Goal: Task Accomplishment & Management: Use online tool/utility

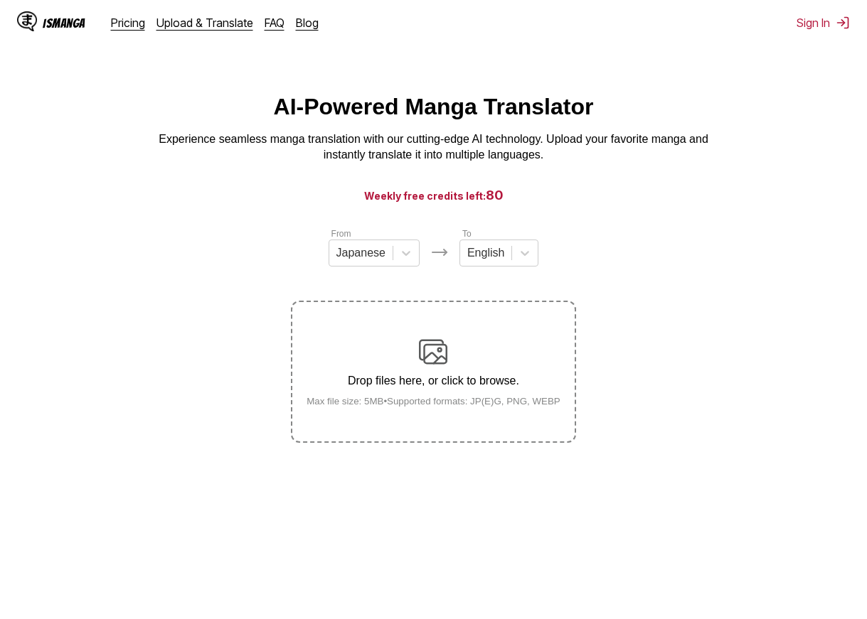
click at [486, 202] on span "80" at bounding box center [495, 195] width 18 height 15
click at [574, 204] on h3 "Weekly free credits left: 80" at bounding box center [433, 195] width 798 height 18
click at [610, 195] on h3 "Weekly free credits left: 80" at bounding box center [433, 195] width 798 height 18
click at [408, 260] on icon at bounding box center [406, 253] width 14 height 14
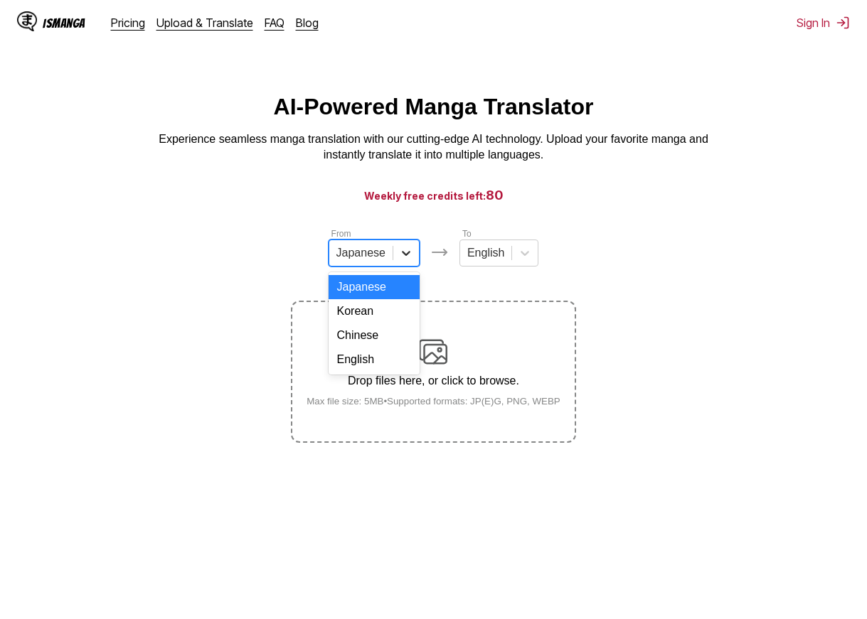
click at [407, 260] on icon at bounding box center [406, 253] width 14 height 14
click at [532, 255] on div at bounding box center [525, 253] width 26 height 26
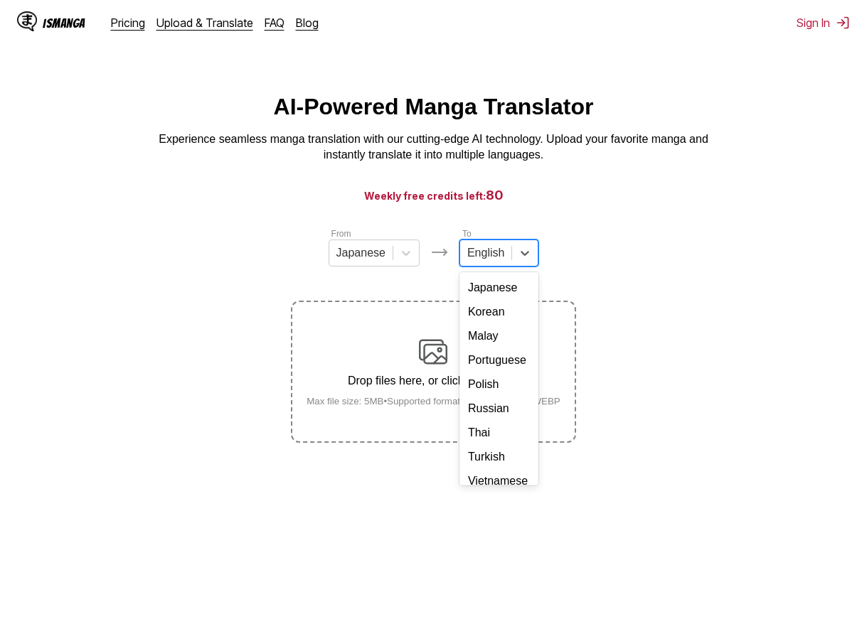
scroll to position [251, 0]
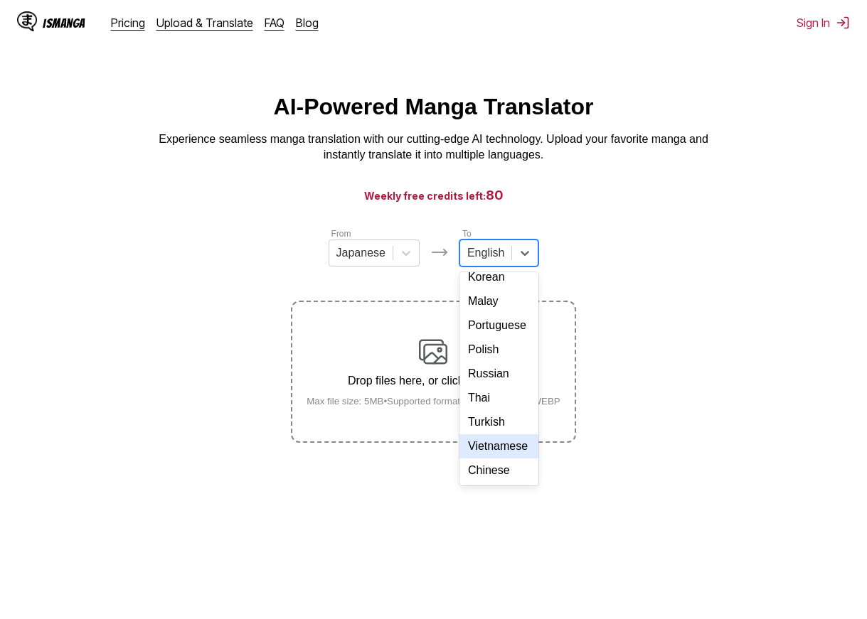
click at [504, 435] on div "Vietnamese" at bounding box center [498, 446] width 79 height 24
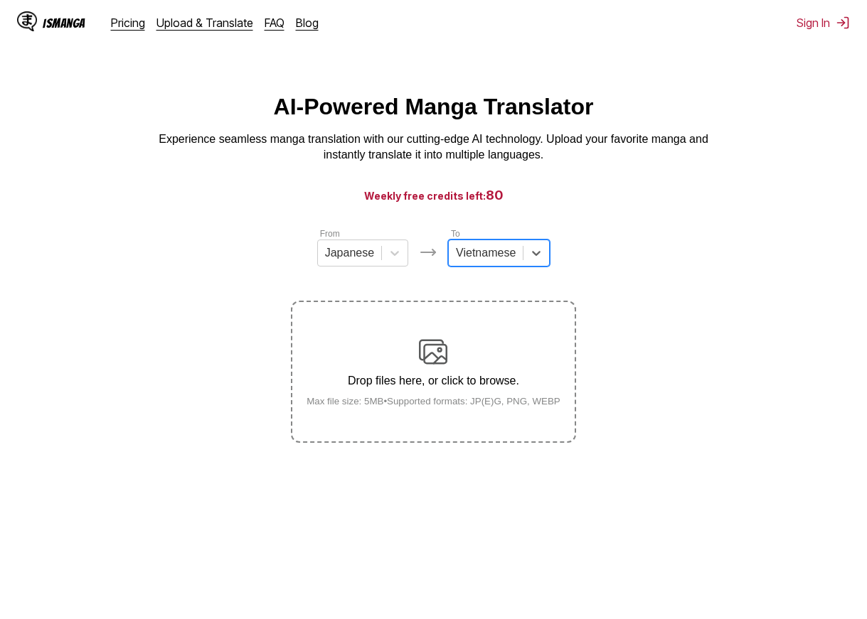
click at [404, 353] on div "Drop files here, or click to browse. Max file size: 5MB • Supported formats: JP…" at bounding box center [433, 372] width 277 height 69
click at [0, 0] on input "Drop files here, or click to browse. Max file size: 5MB • Supported formats: JP…" at bounding box center [0, 0] width 0 height 0
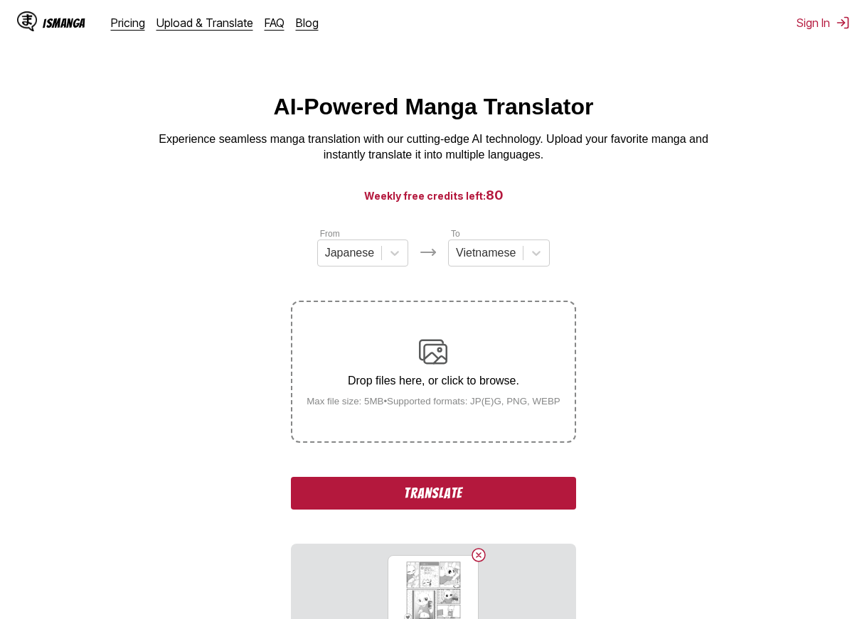
click at [503, 488] on button "Translate" at bounding box center [433, 493] width 284 height 33
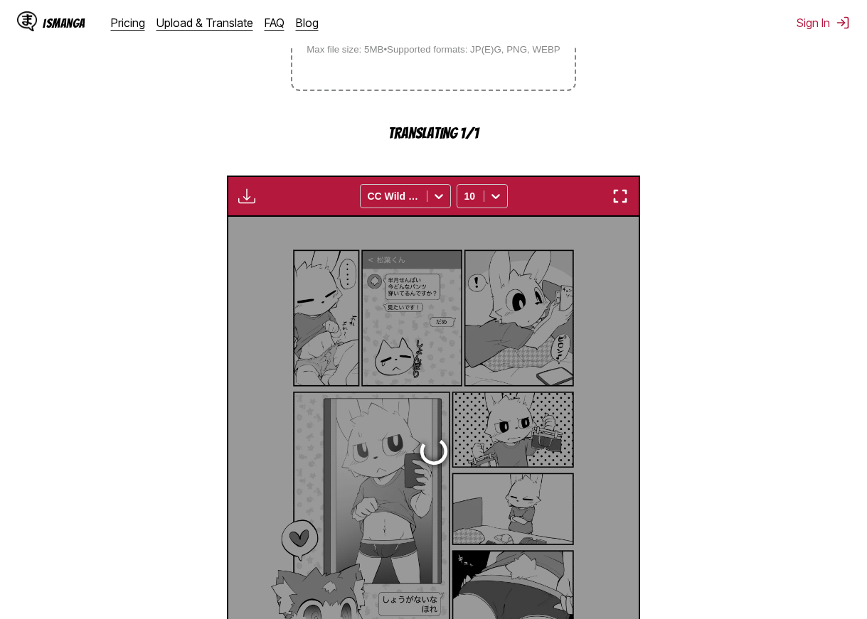
scroll to position [421, 0]
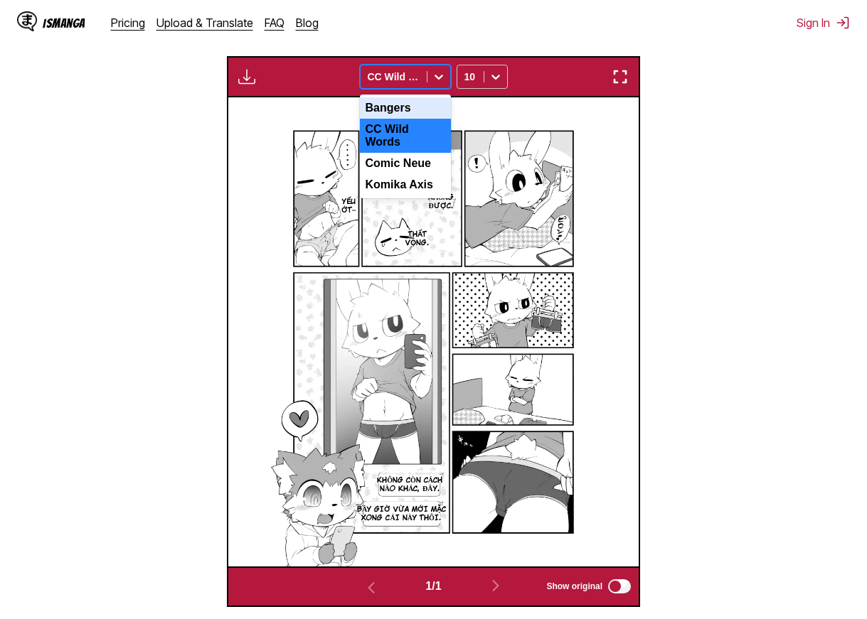
click at [435, 84] on icon at bounding box center [439, 77] width 14 height 14
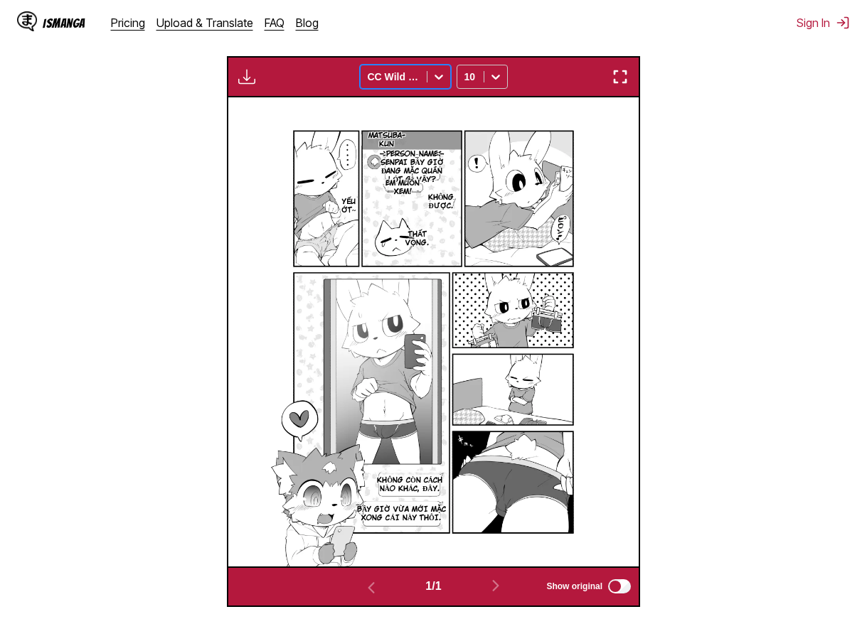
click at [709, 186] on section "From Japanese To Vietnamese Drop files here, or click to browse. Max file size:…" at bounding box center [433, 206] width 844 height 801
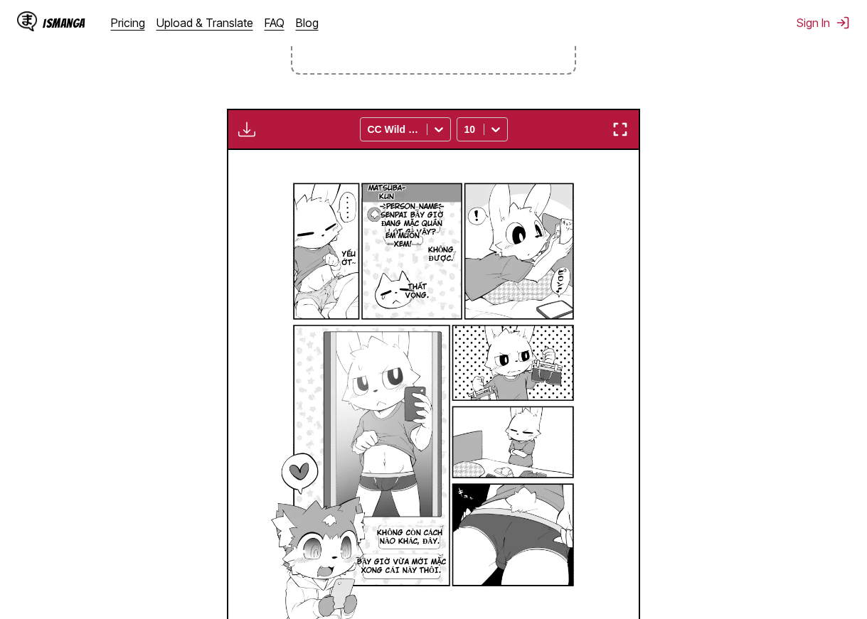
scroll to position [65, 0]
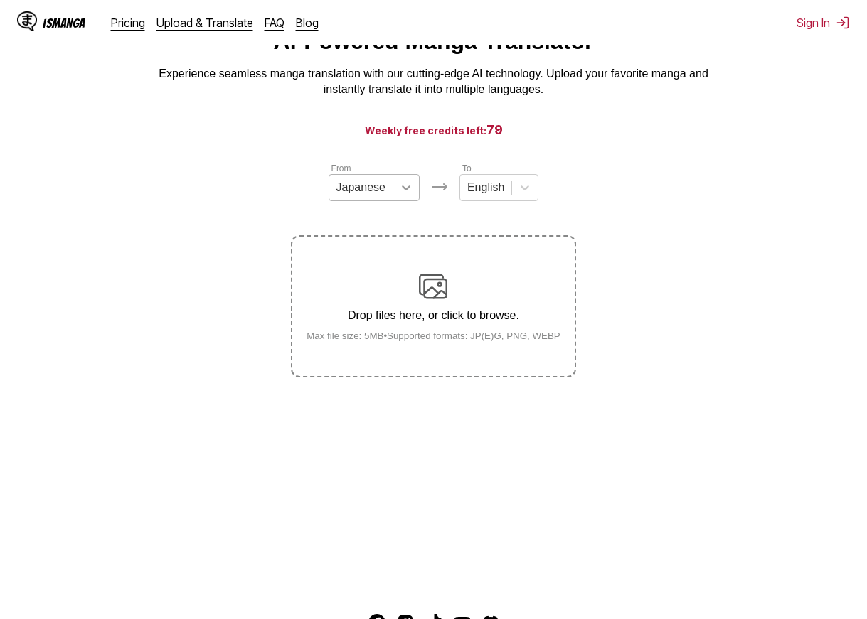
click at [403, 200] on div at bounding box center [406, 188] width 26 height 26
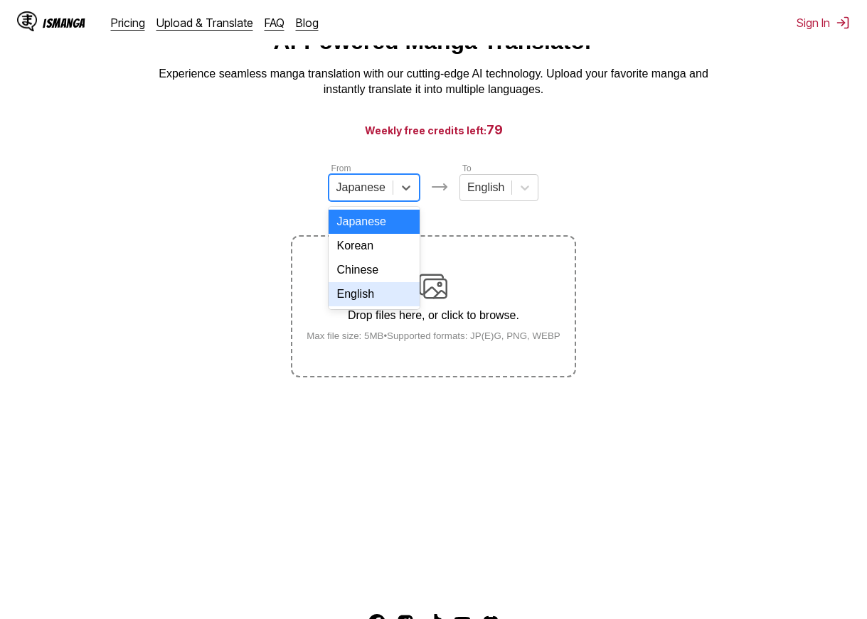
click at [375, 306] on div "English" at bounding box center [373, 294] width 91 height 24
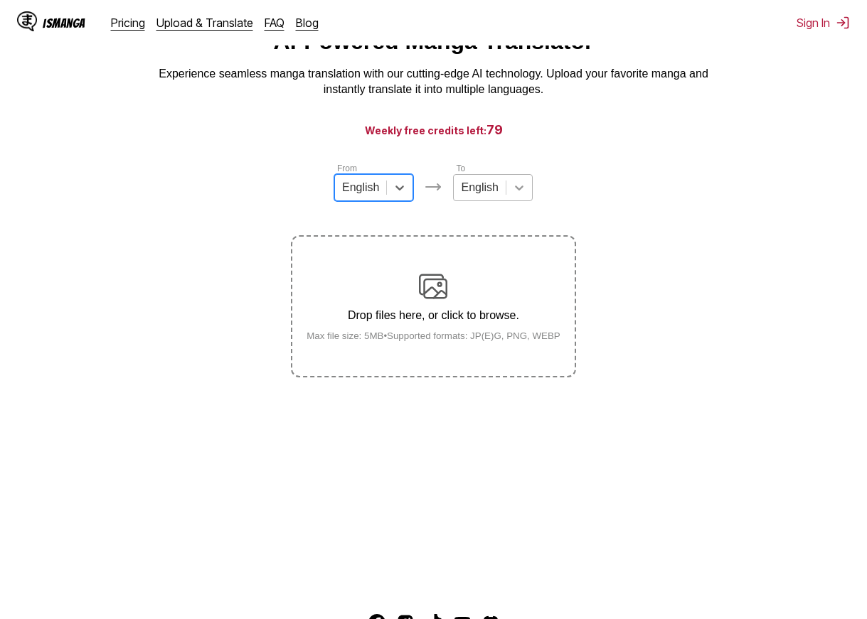
click at [517, 187] on icon at bounding box center [519, 188] width 14 height 14
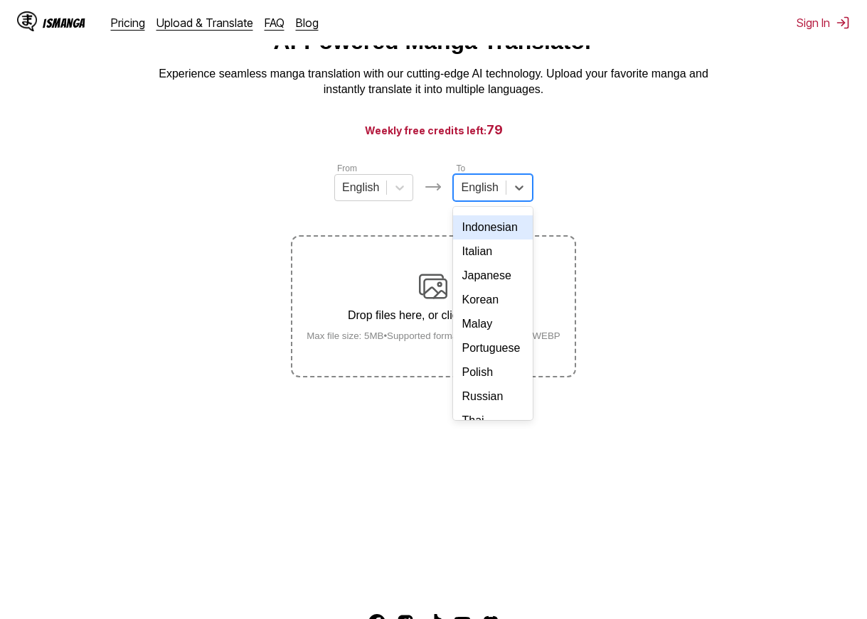
scroll to position [251, 0]
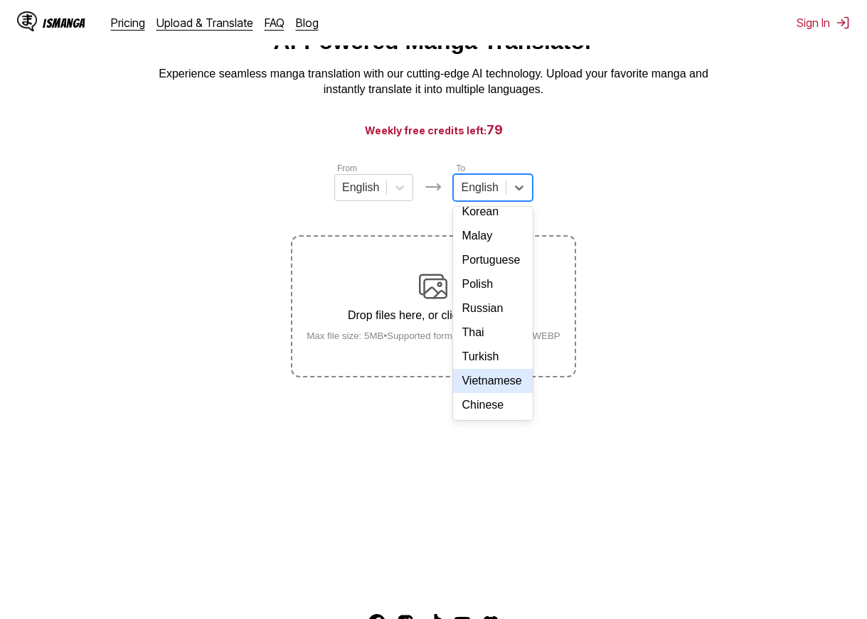
click at [494, 373] on div "Vietnamese" at bounding box center [492, 381] width 79 height 24
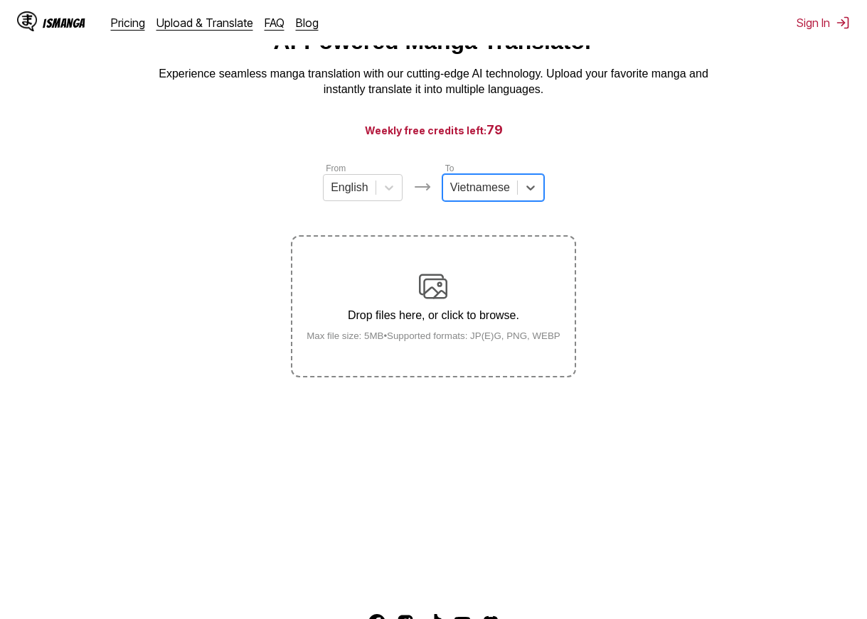
click at [432, 311] on div "Drop files here, or click to browse. Max file size: 5MB • Supported formats: JP…" at bounding box center [433, 306] width 277 height 69
click at [0, 0] on input "Drop files here, or click to browse. Max file size: 5MB • Supported formats: JP…" at bounding box center [0, 0] width 0 height 0
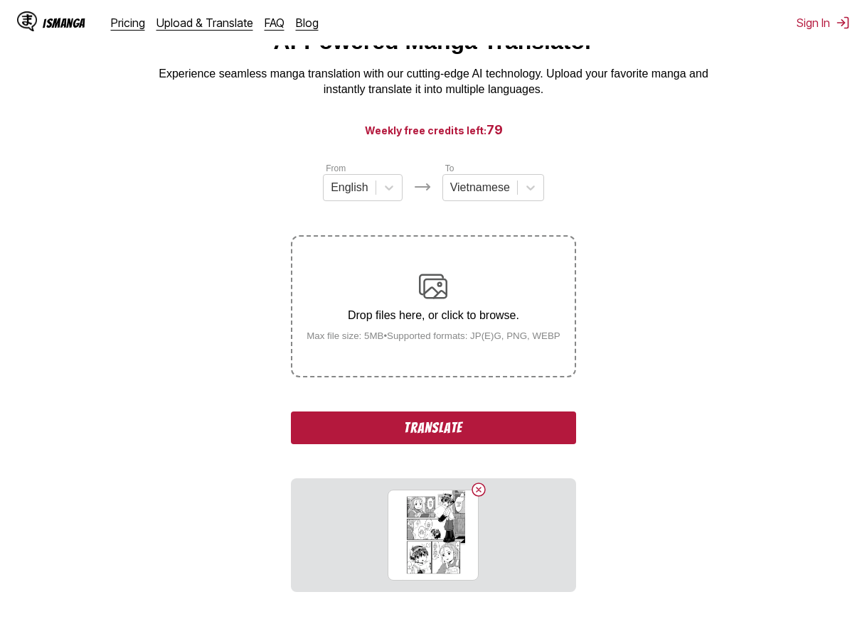
click at [475, 422] on button "Translate" at bounding box center [433, 428] width 284 height 33
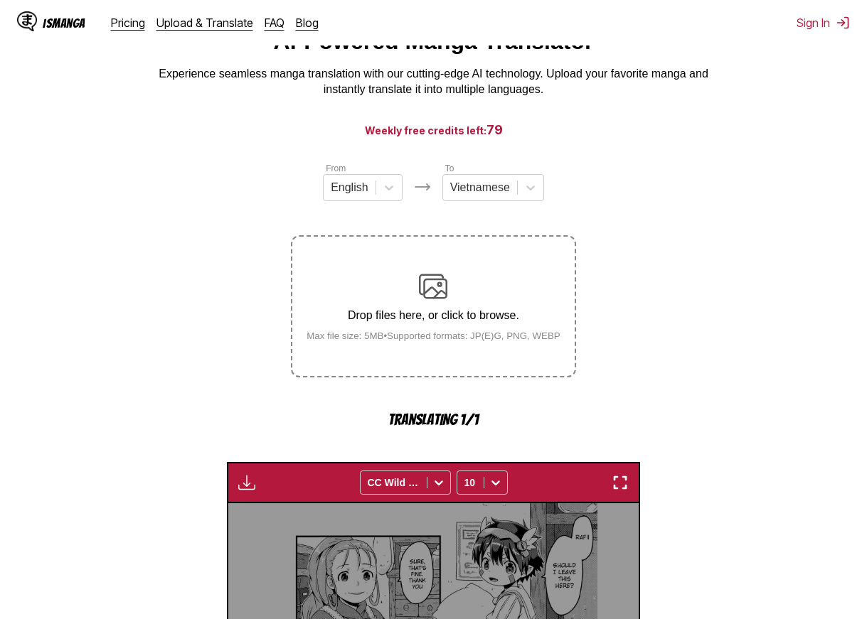
scroll to position [421, 0]
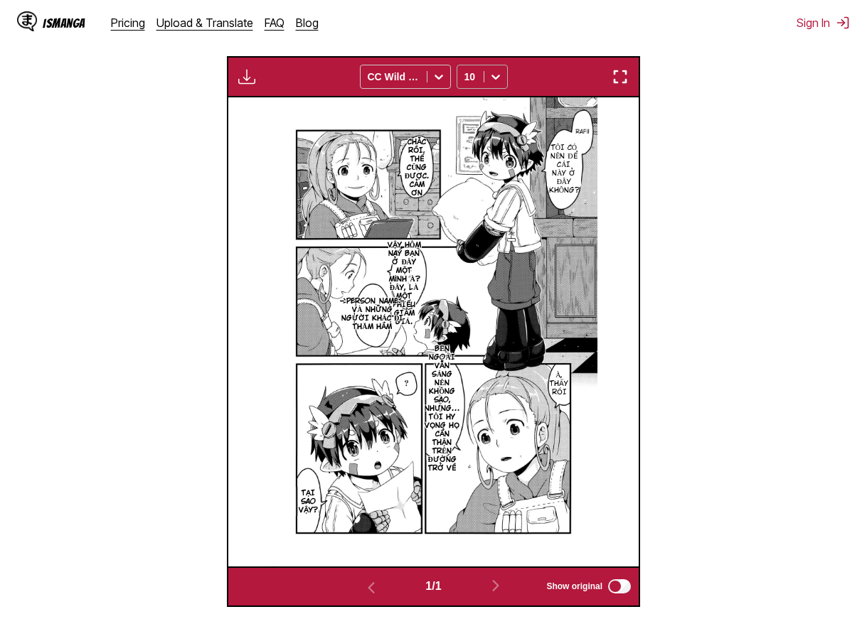
click at [491, 76] on icon at bounding box center [495, 77] width 14 height 14
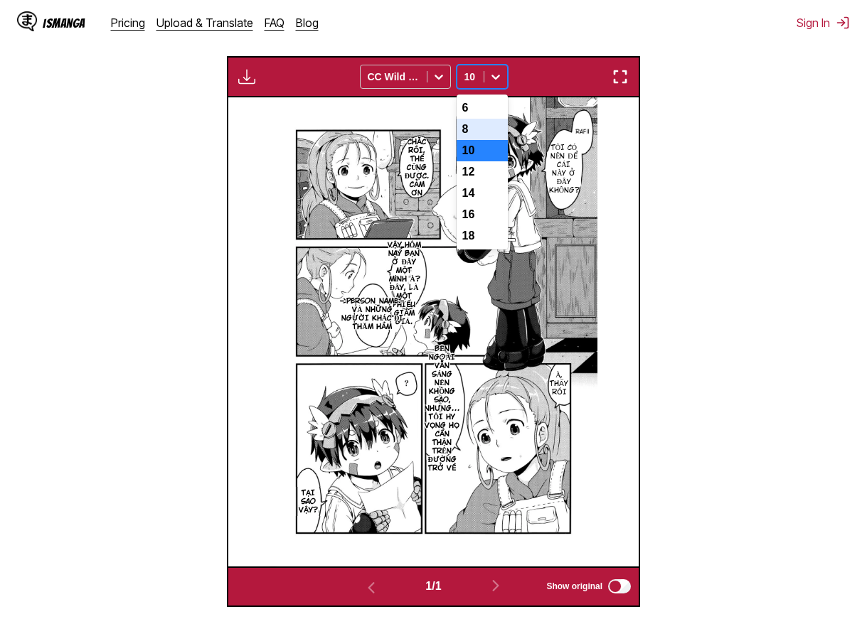
click at [478, 129] on div "8" at bounding box center [481, 129] width 51 height 21
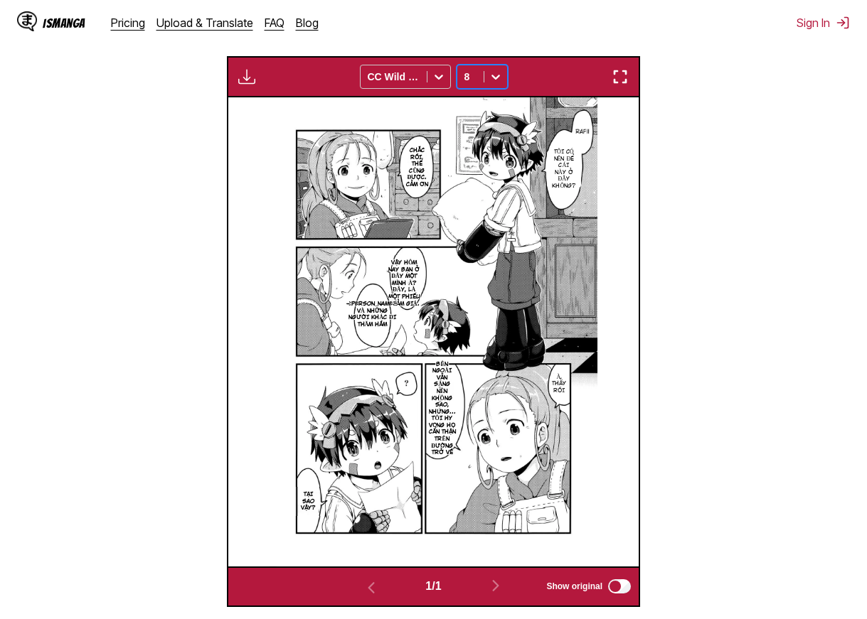
click at [496, 84] on icon at bounding box center [495, 77] width 14 height 14
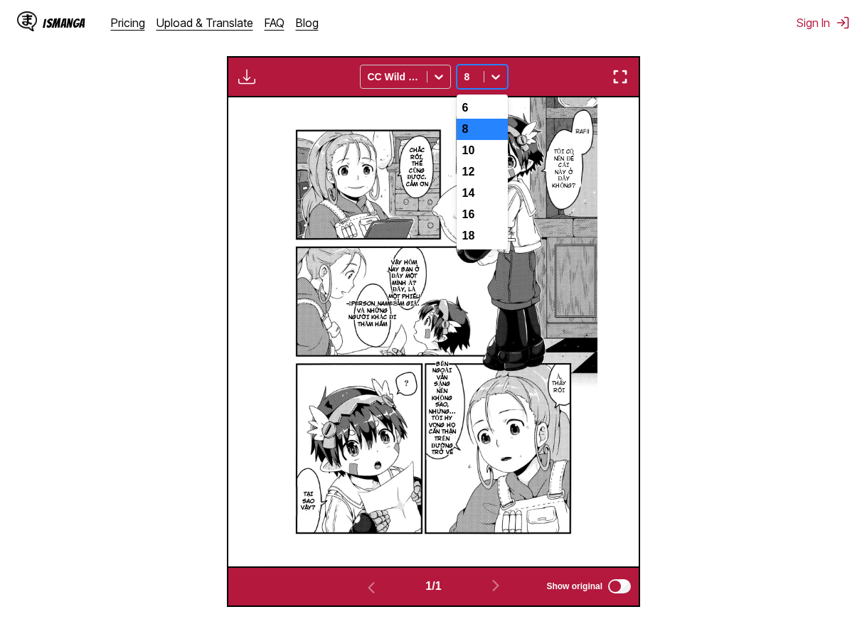
click at [476, 114] on div "6" at bounding box center [481, 107] width 51 height 21
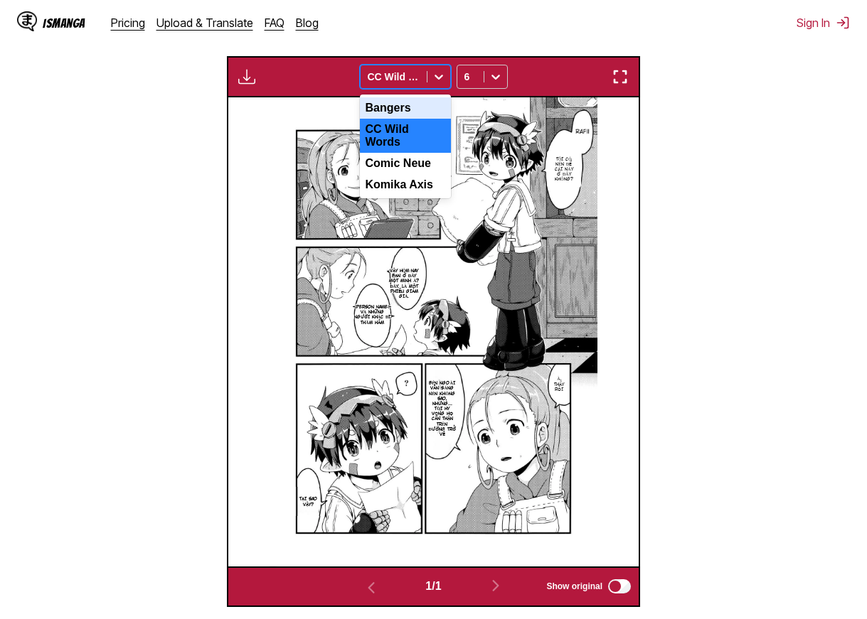
click at [434, 80] on icon at bounding box center [439, 77] width 14 height 14
click at [403, 186] on div "Komika Axis" at bounding box center [405, 184] width 91 height 21
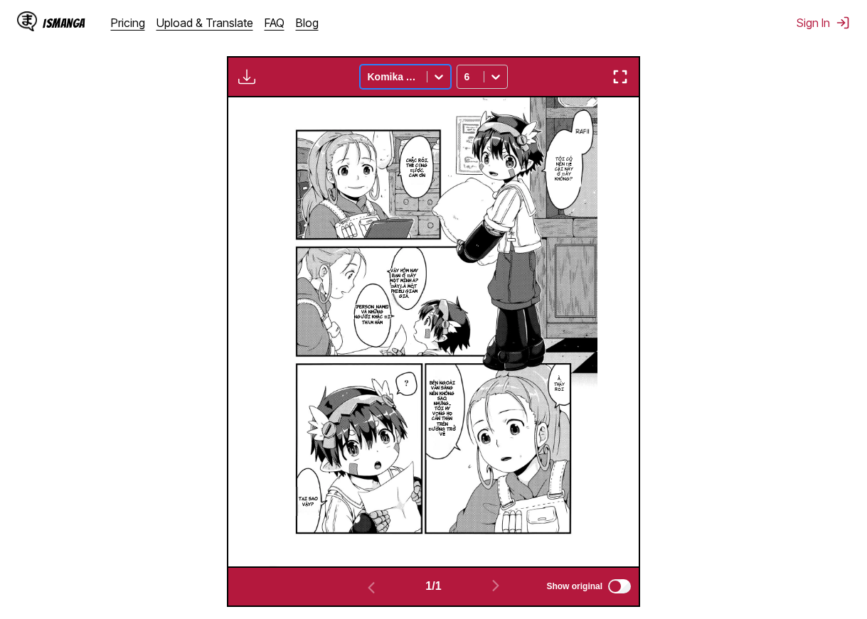
click at [427, 86] on div at bounding box center [438, 76] width 23 height 23
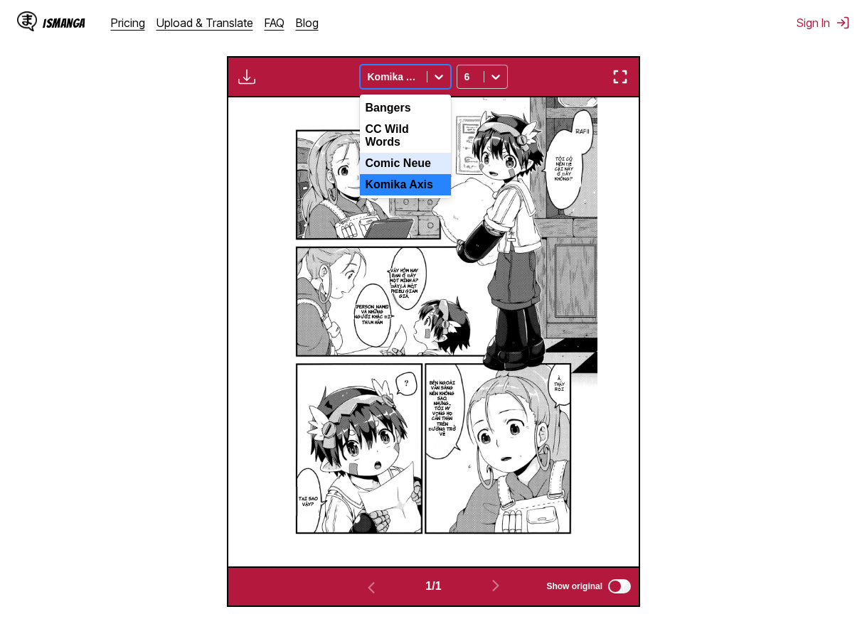
click at [403, 153] on div "Comic Neue" at bounding box center [405, 163] width 91 height 21
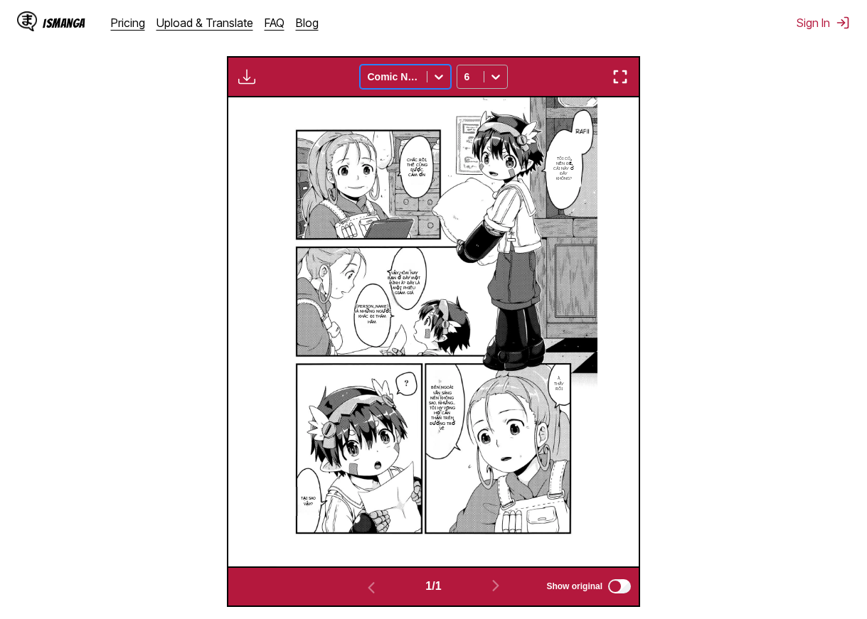
click at [499, 75] on icon at bounding box center [495, 77] width 14 height 14
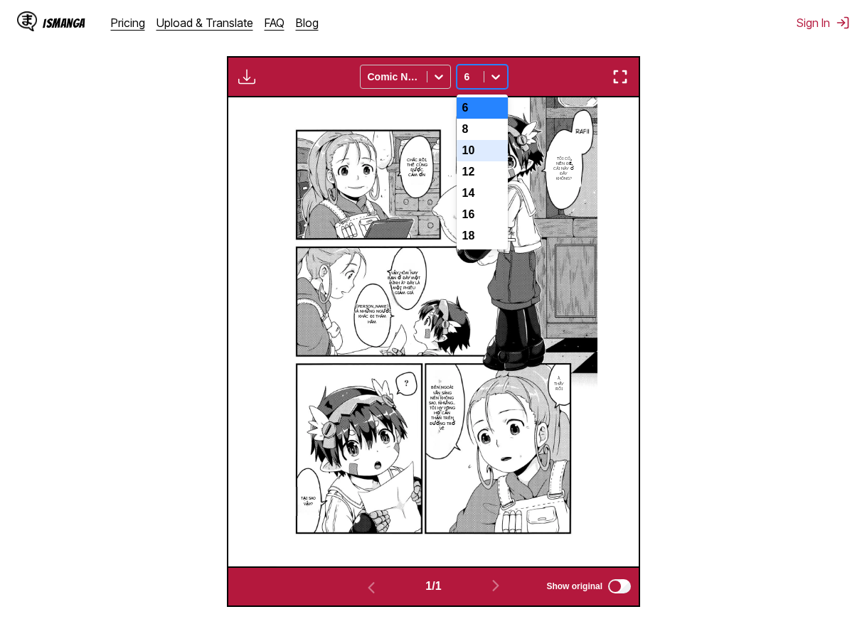
click at [478, 154] on div "10" at bounding box center [481, 150] width 51 height 21
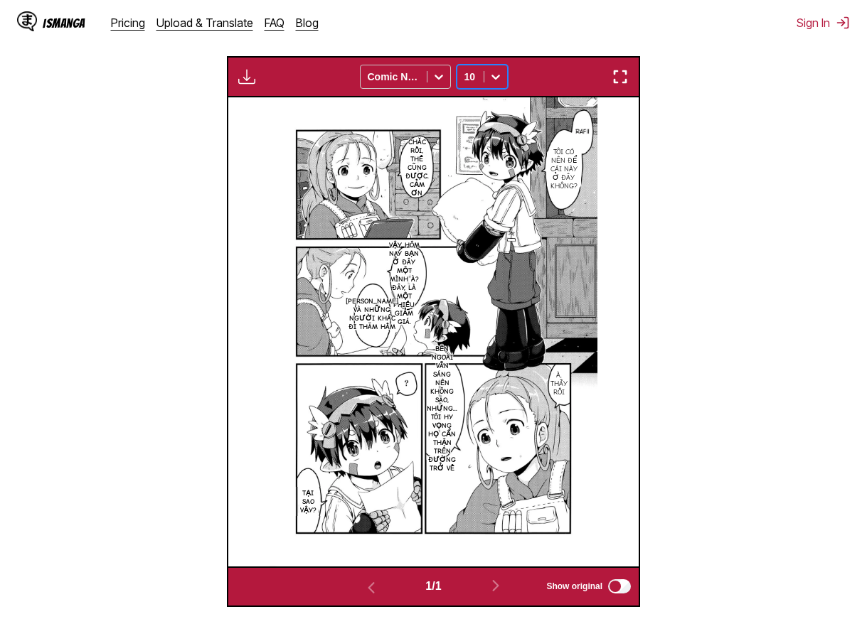
click at [494, 76] on icon at bounding box center [495, 77] width 14 height 14
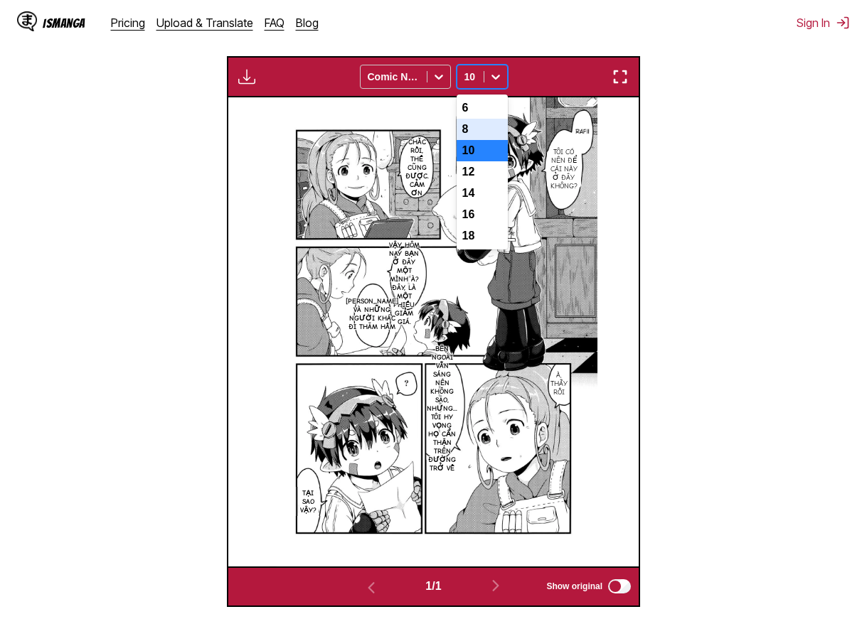
click at [481, 132] on div "8" at bounding box center [481, 129] width 51 height 21
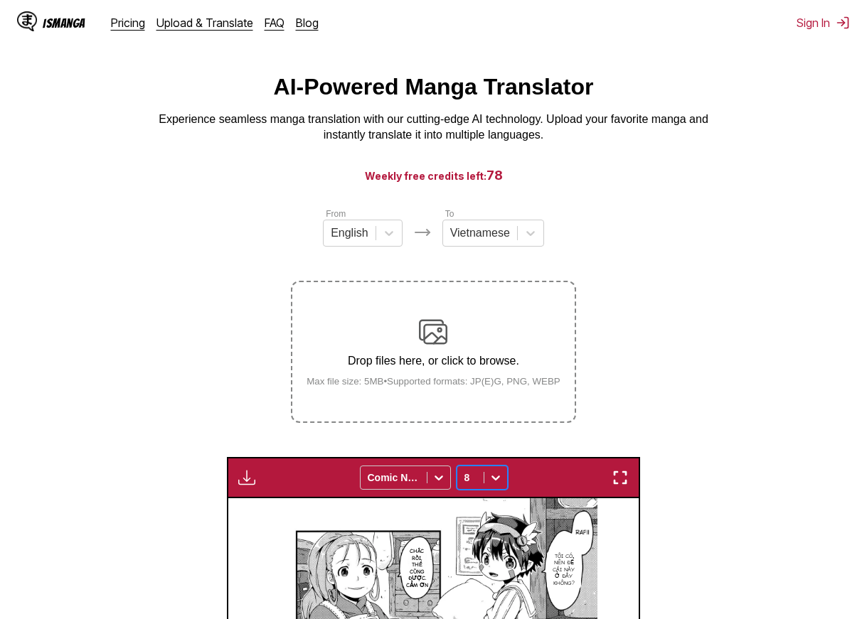
scroll to position [0, 0]
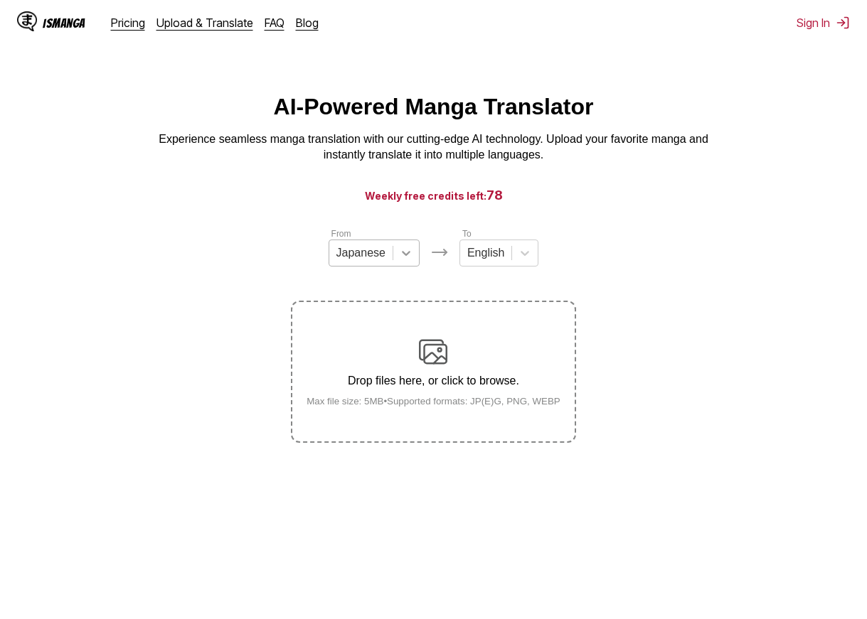
click at [406, 260] on icon at bounding box center [406, 253] width 14 height 14
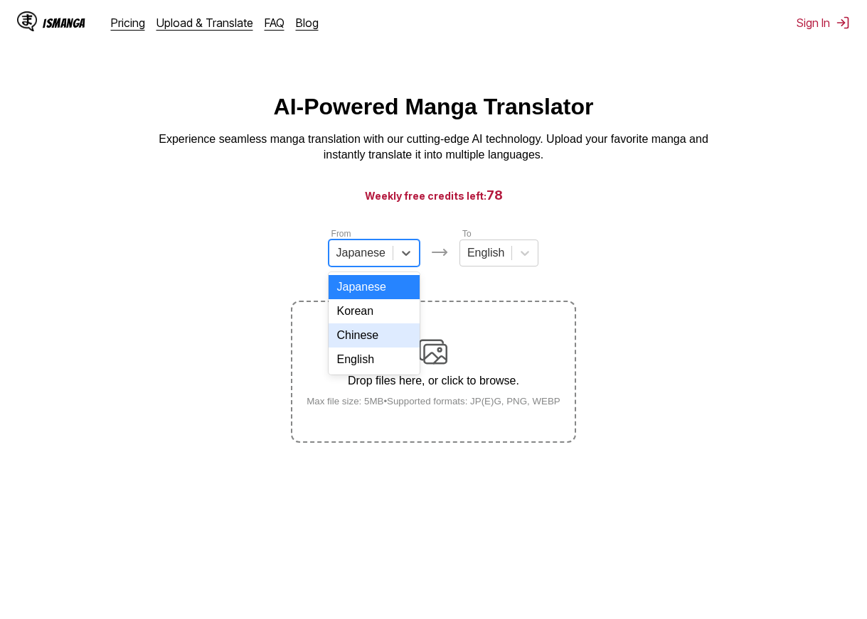
click at [393, 345] on div "Chinese" at bounding box center [373, 335] width 91 height 24
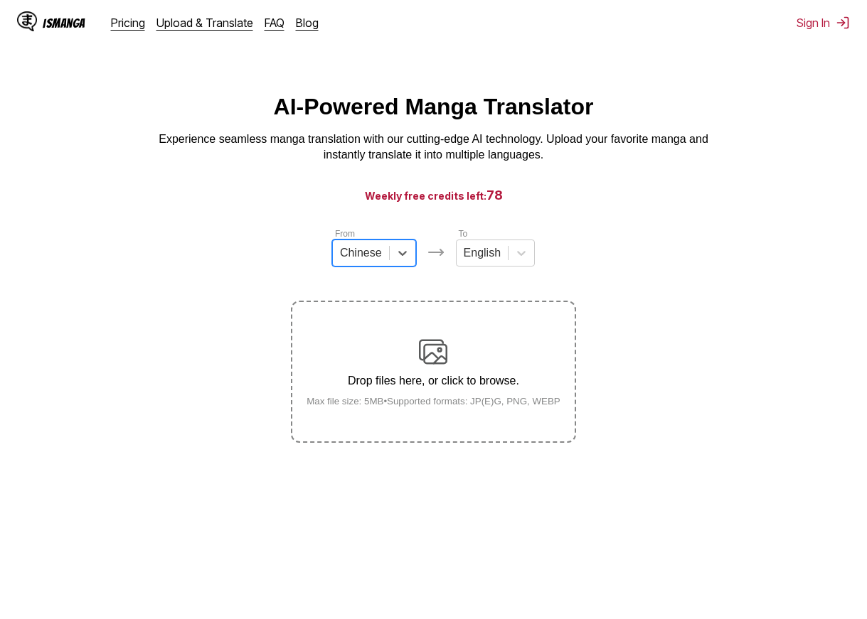
click at [461, 347] on div "Drop files here, or click to browse. Max file size: 5MB • Supported formats: JP…" at bounding box center [433, 372] width 277 height 69
click at [0, 0] on input "Drop files here, or click to browse. Max file size: 5MB • Supported formats: JP…" at bounding box center [0, 0] width 0 height 0
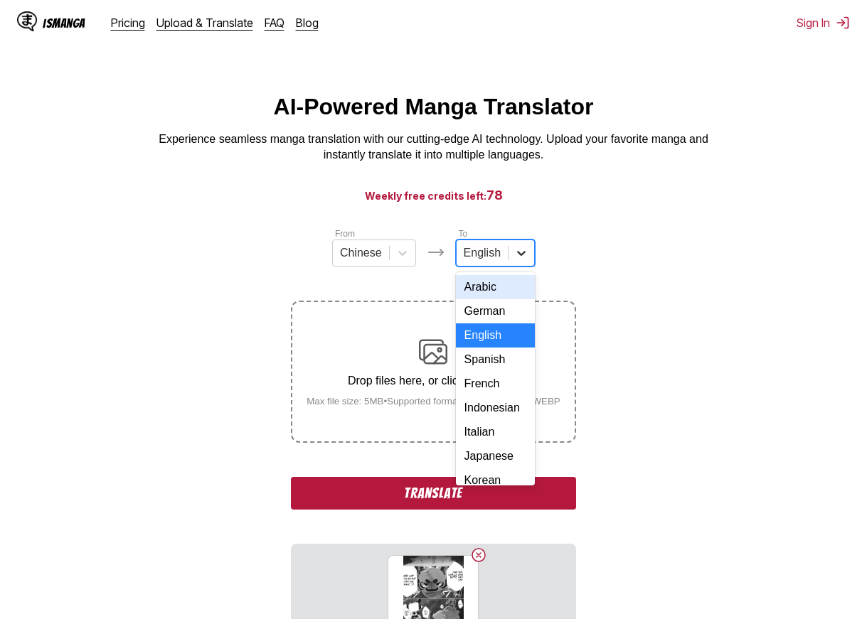
click at [518, 257] on icon at bounding box center [521, 253] width 14 height 14
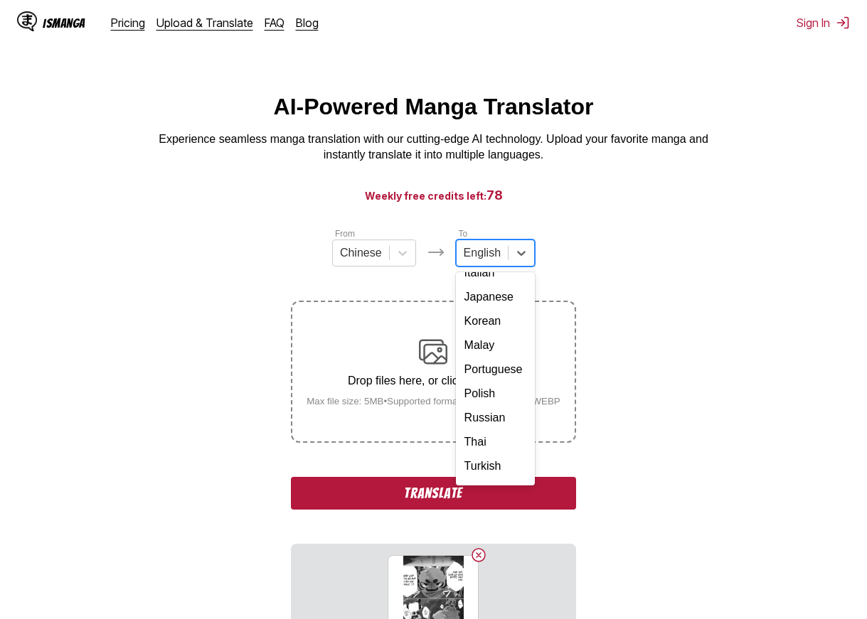
scroll to position [251, 0]
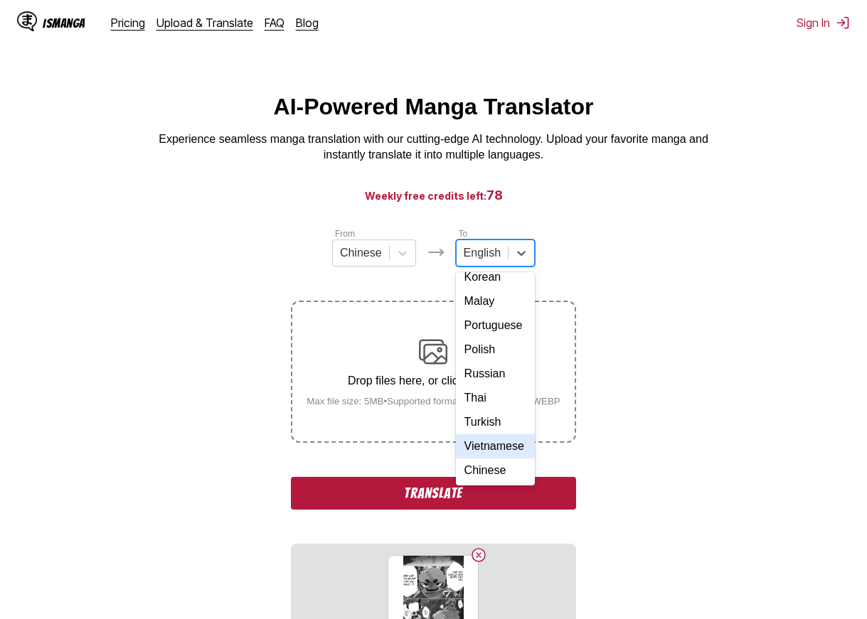
click at [496, 434] on div "Vietnamese" at bounding box center [495, 446] width 79 height 24
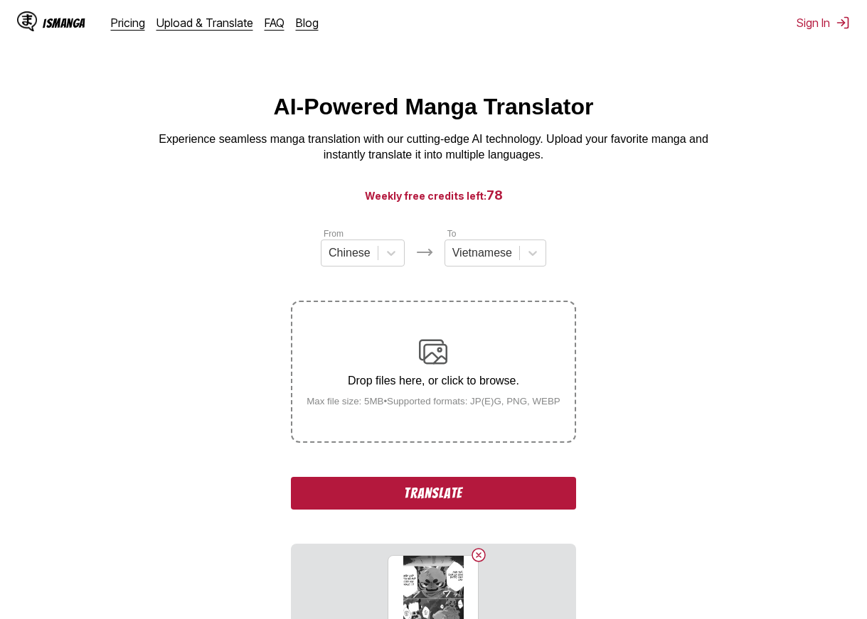
click at [666, 427] on section "From Chinese To Vietnamese Drop files here, or click to browse. Max file size: …" at bounding box center [433, 442] width 844 height 431
click at [478, 557] on button "Delete image" at bounding box center [478, 555] width 17 height 17
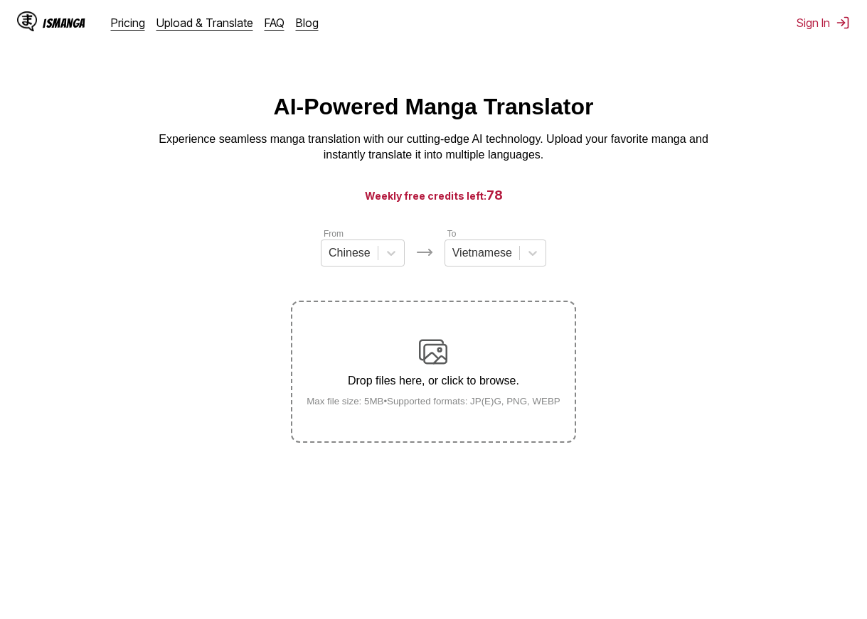
click at [495, 404] on small "Max file size: 5MB • Supported formats: JP(E)G, PNG, WEBP" at bounding box center [433, 401] width 277 height 11
click at [0, 0] on input "Drop files here, or click to browse. Max file size: 5MB • Supported formats: JP…" at bounding box center [0, 0] width 0 height 0
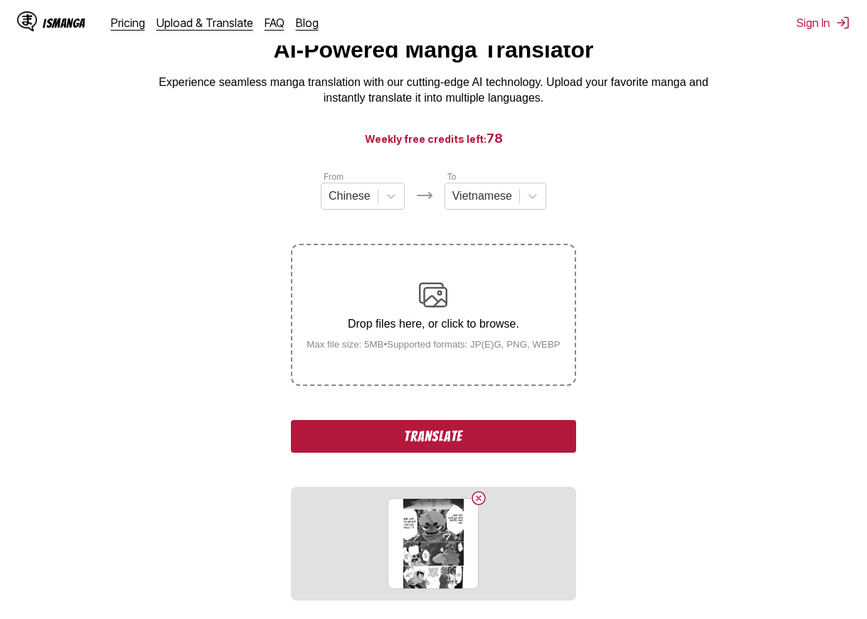
scroll to position [173, 0]
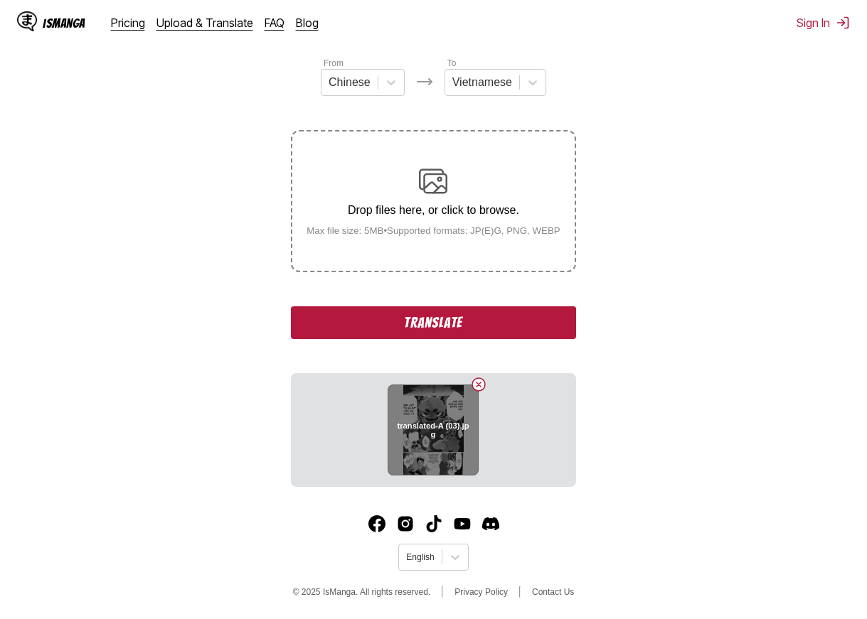
click at [479, 385] on button "Delete image" at bounding box center [478, 384] width 17 height 17
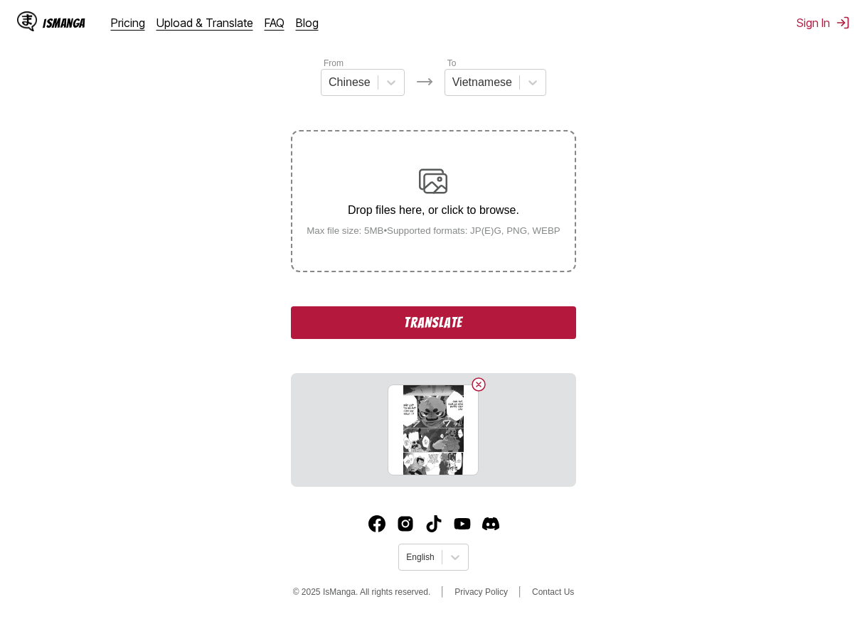
scroll to position [164, 0]
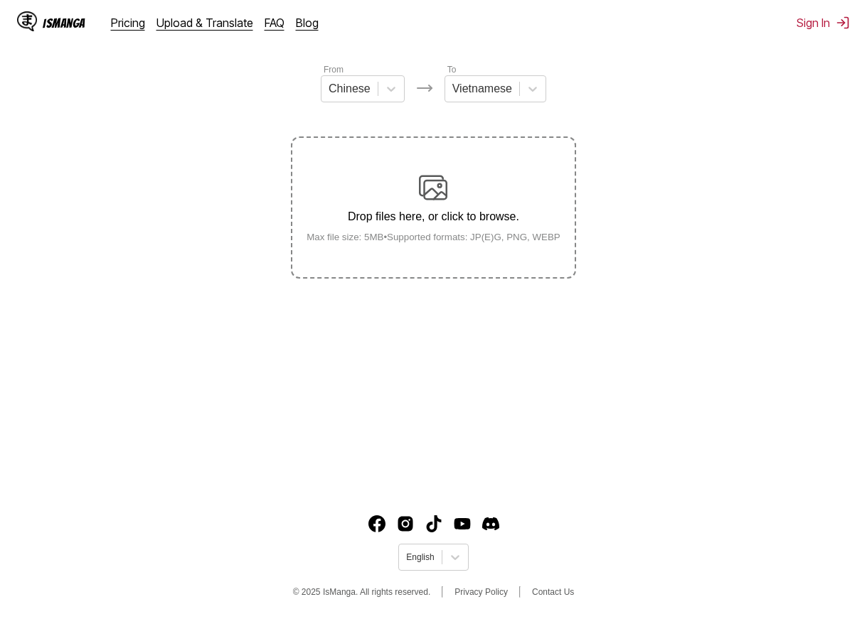
click at [449, 218] on p "Drop files here, or click to browse." at bounding box center [433, 216] width 277 height 13
click at [0, 0] on input "Drop files here, or click to browse. Max file size: 5MB • Supported formats: JP…" at bounding box center [0, 0] width 0 height 0
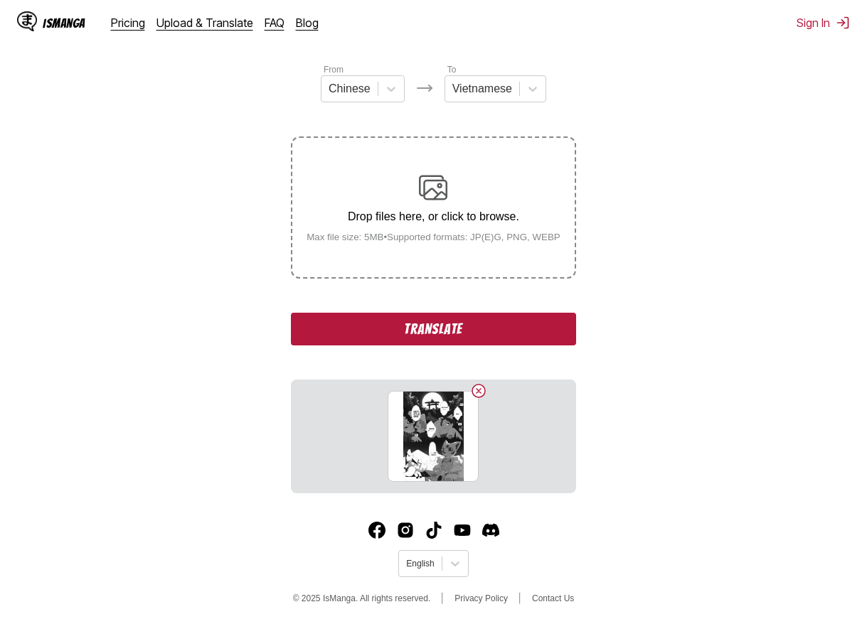
scroll to position [173, 0]
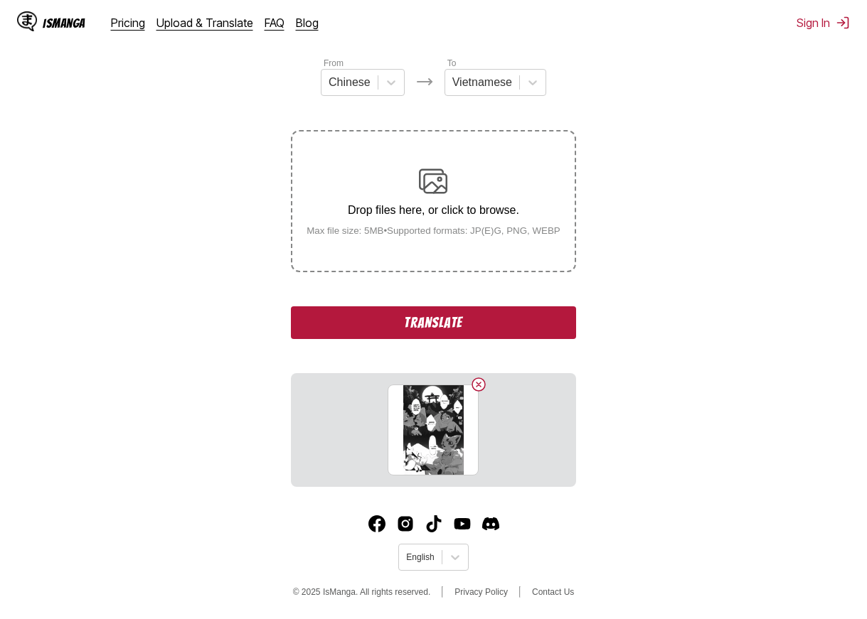
click at [483, 324] on button "Translate" at bounding box center [433, 322] width 284 height 33
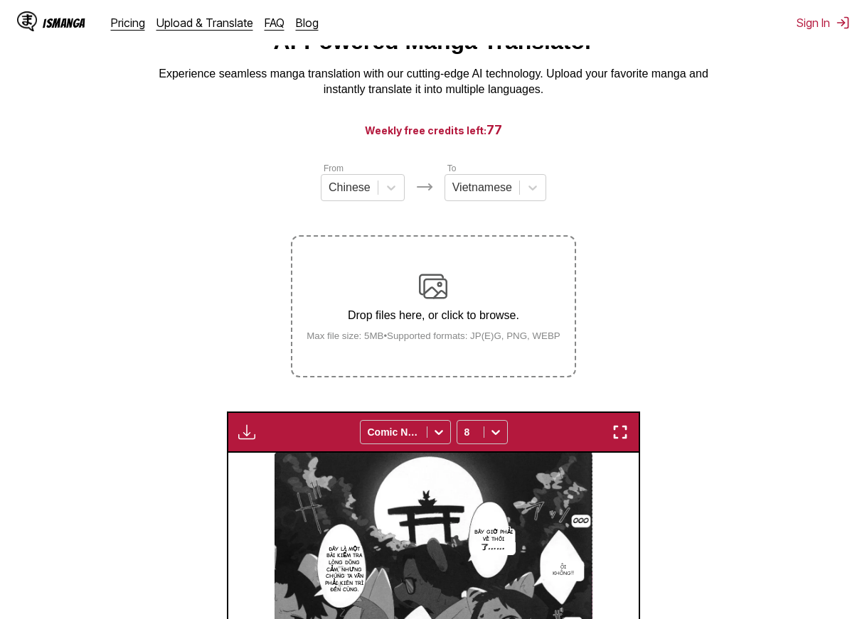
scroll to position [0, 0]
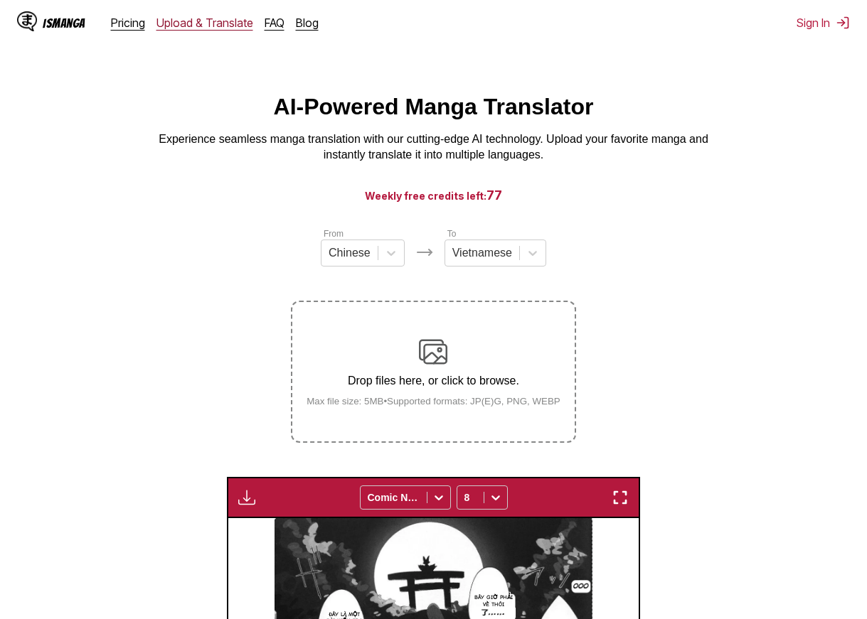
click at [216, 26] on link "Upload & Translate" at bounding box center [204, 23] width 97 height 14
click at [132, 29] on link "Pricing" at bounding box center [128, 23] width 34 height 14
